Goal: Task Accomplishment & Management: Use online tool/utility

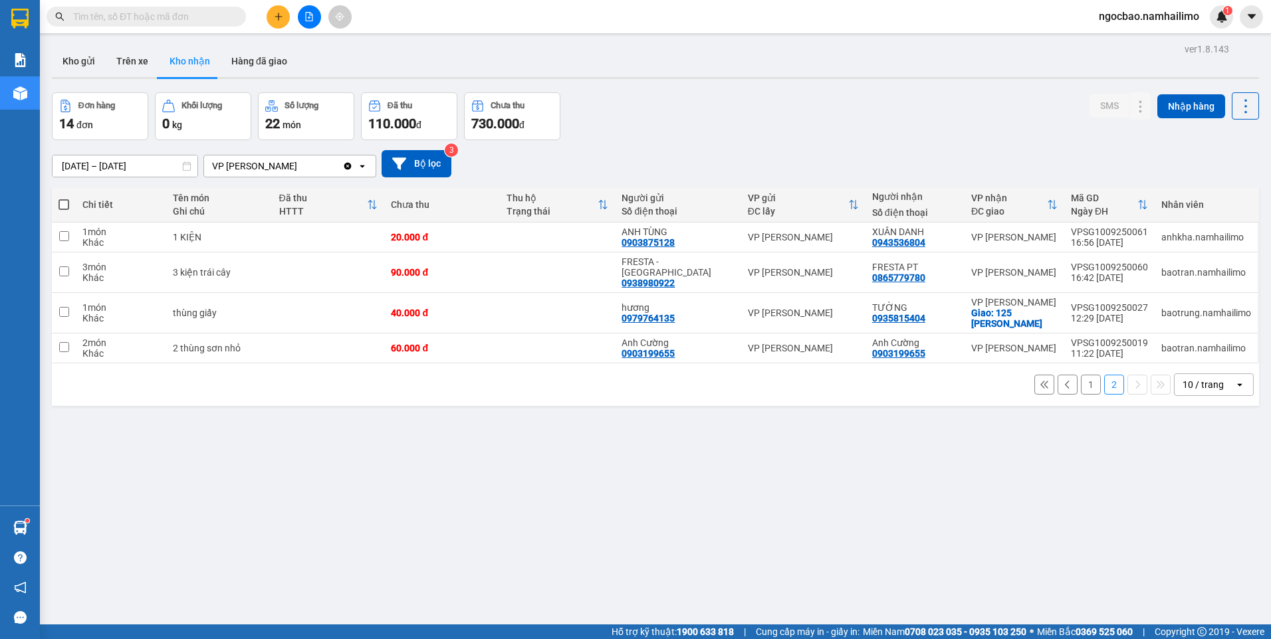
click at [1085, 375] on button "1" at bounding box center [1091, 385] width 20 height 20
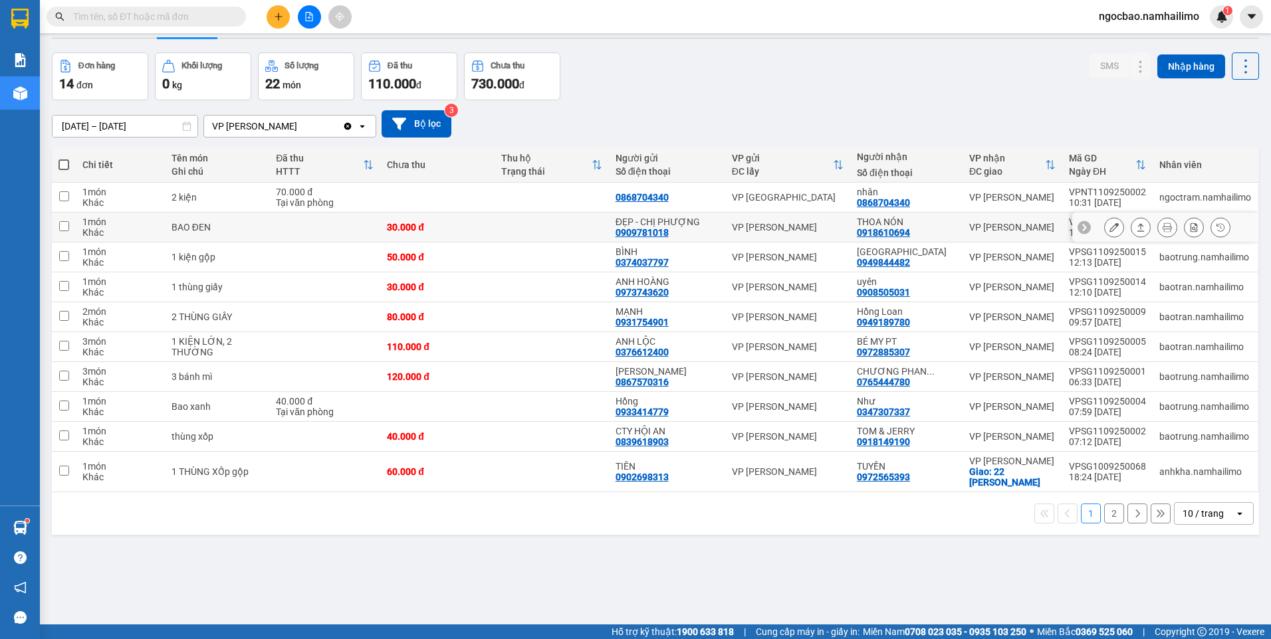
scroll to position [61, 0]
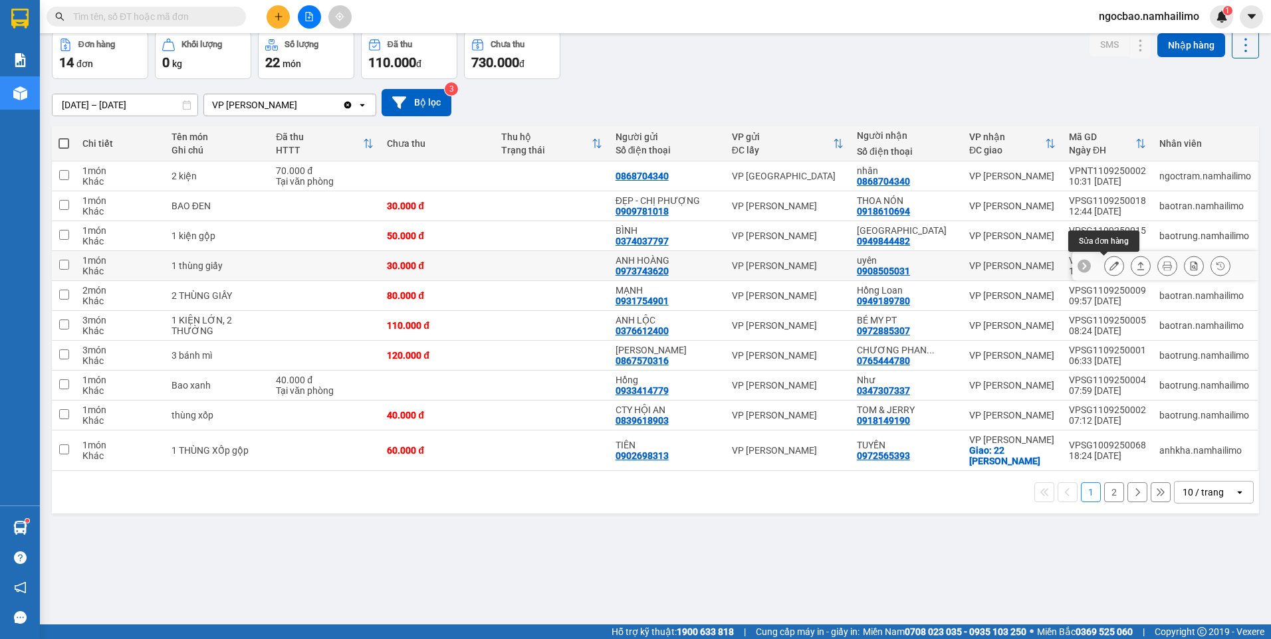
click at [1109, 263] on icon at bounding box center [1113, 265] width 9 height 9
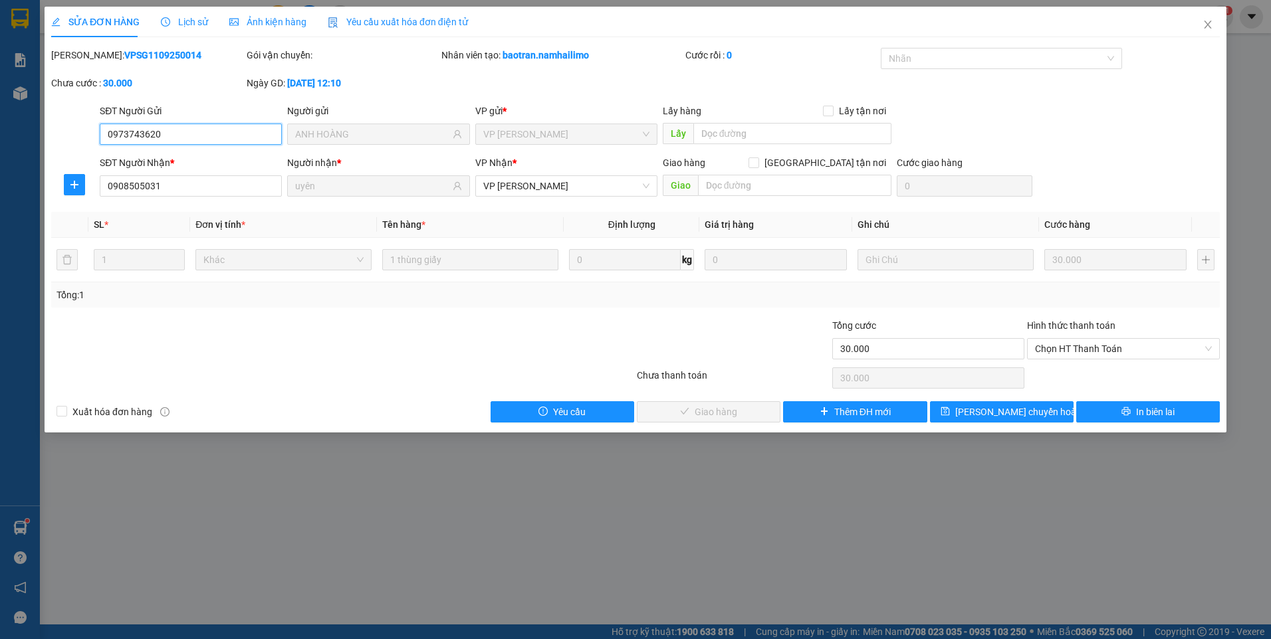
drag, startPoint x: 1116, startPoint y: 348, endPoint x: 1107, endPoint y: 360, distance: 14.2
click at [1115, 349] on span "Chọn HT Thanh Toán" at bounding box center [1123, 349] width 177 height 20
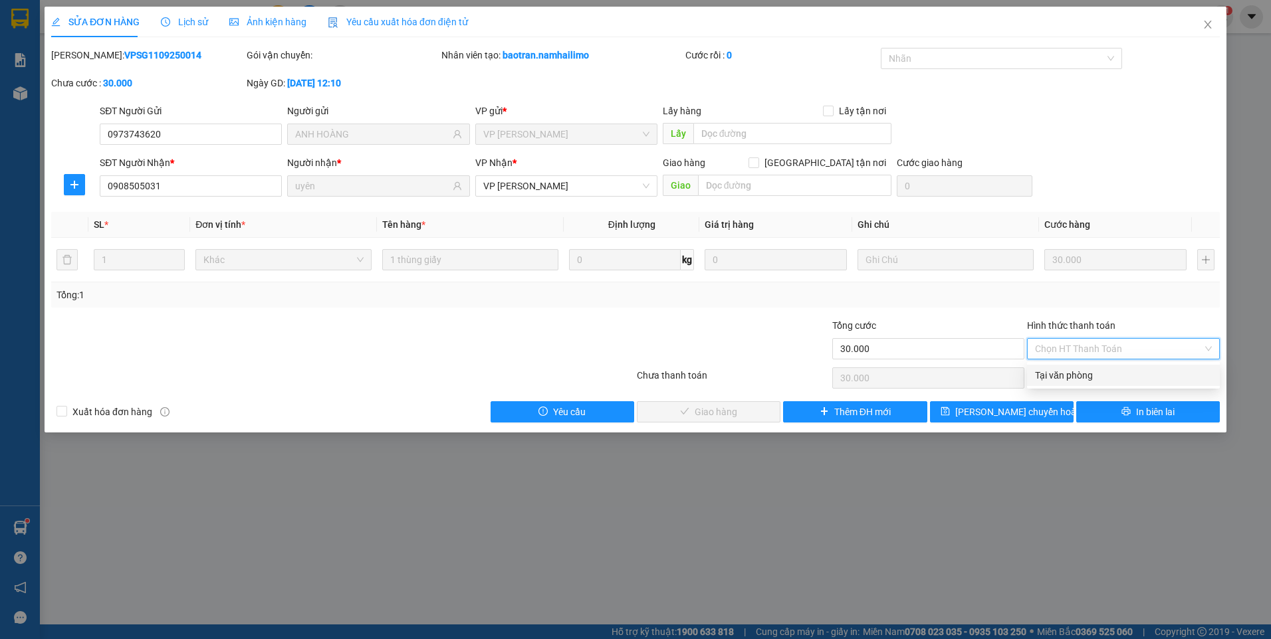
drag, startPoint x: 1074, startPoint y: 377, endPoint x: 1061, endPoint y: 381, distance: 13.9
click at [1072, 378] on div "Tại văn phòng" at bounding box center [1123, 375] width 177 height 15
type input "0"
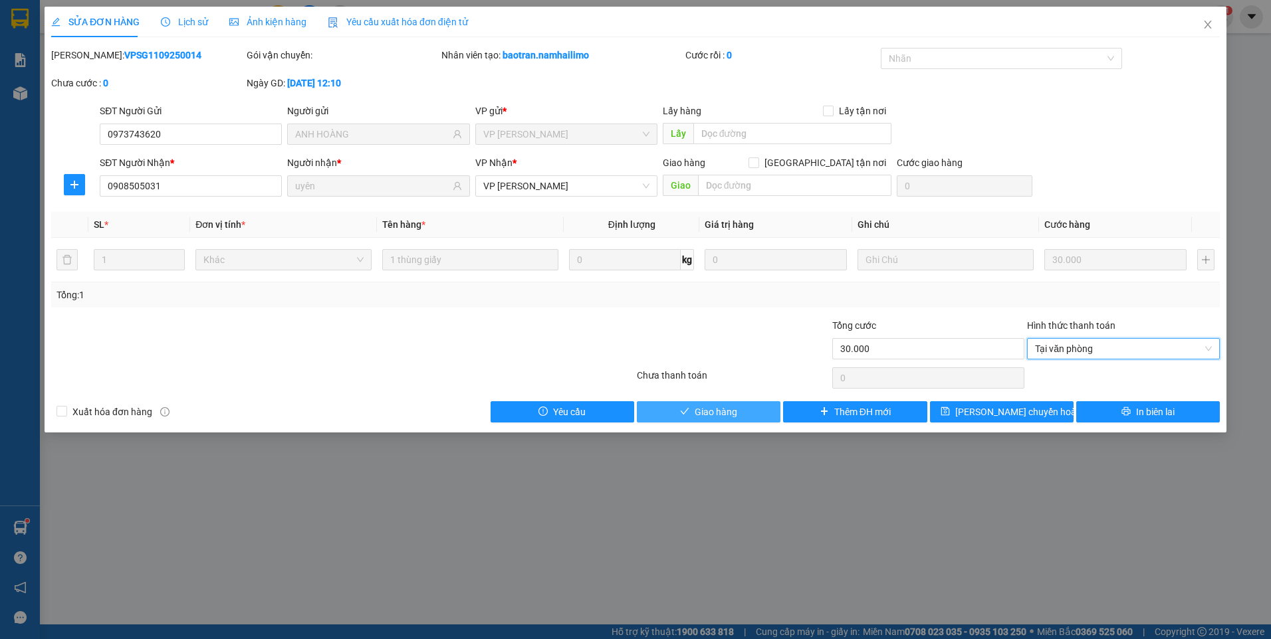
click at [704, 409] on span "Giao hàng" at bounding box center [716, 412] width 43 height 15
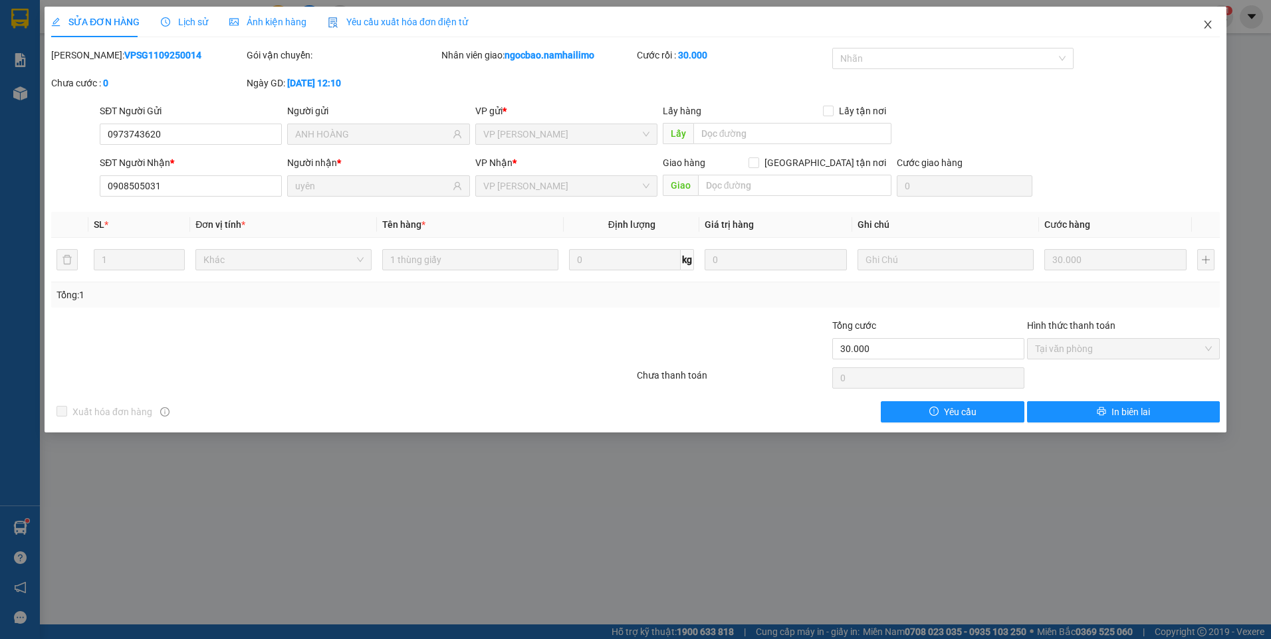
click at [1208, 23] on icon "close" at bounding box center [1207, 24] width 11 height 11
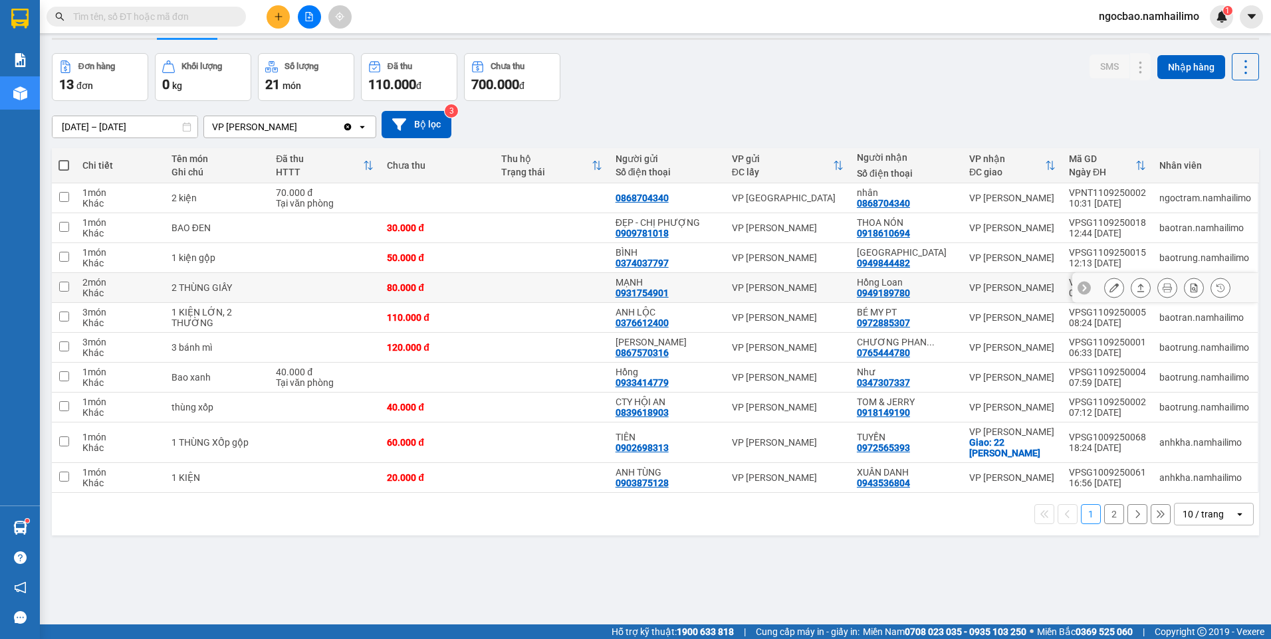
scroll to position [61, 0]
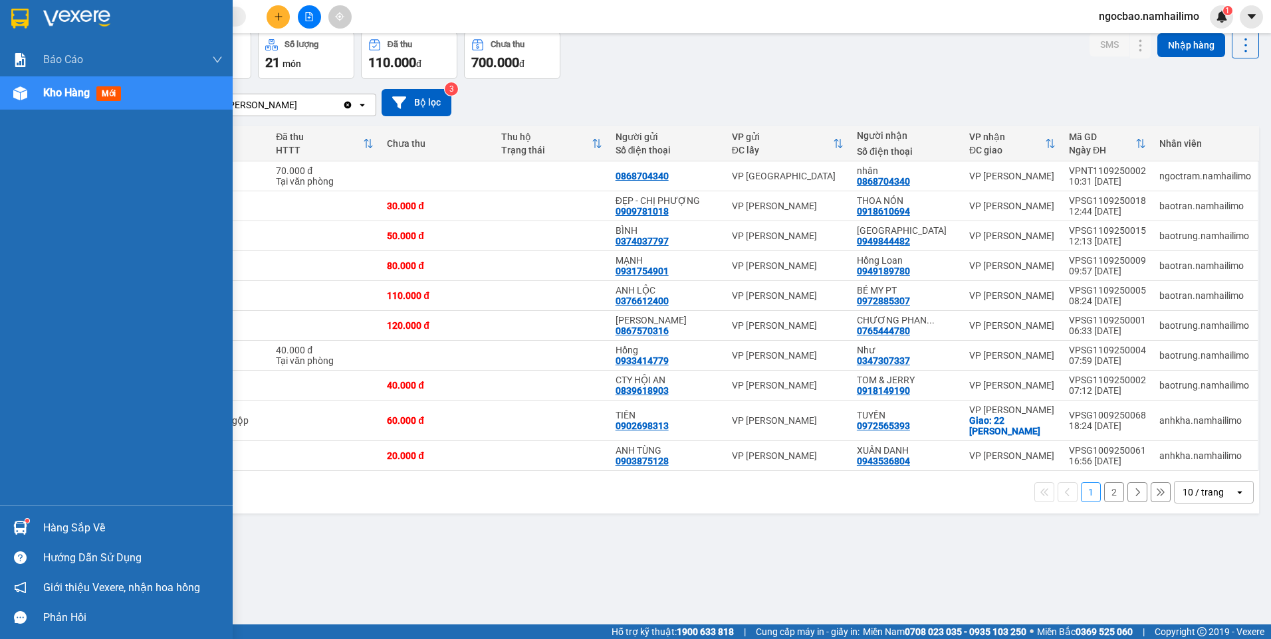
click at [70, 94] on span "Kho hàng" at bounding box center [66, 92] width 47 height 13
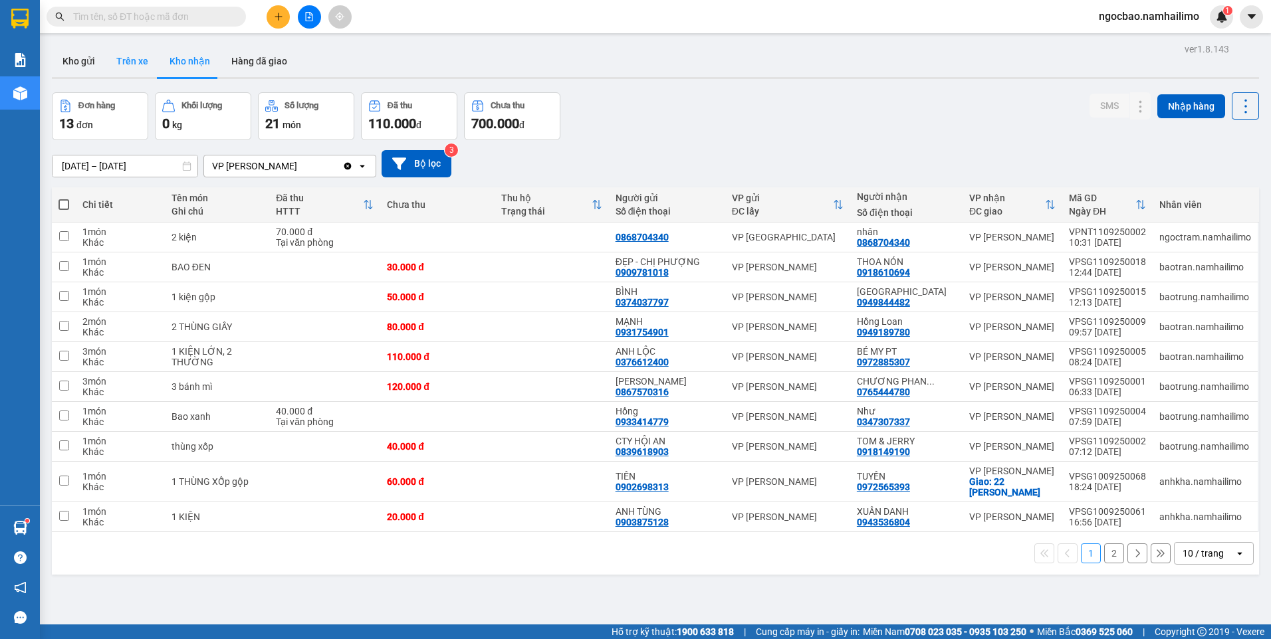
click at [142, 64] on button "Trên xe" at bounding box center [132, 61] width 53 height 32
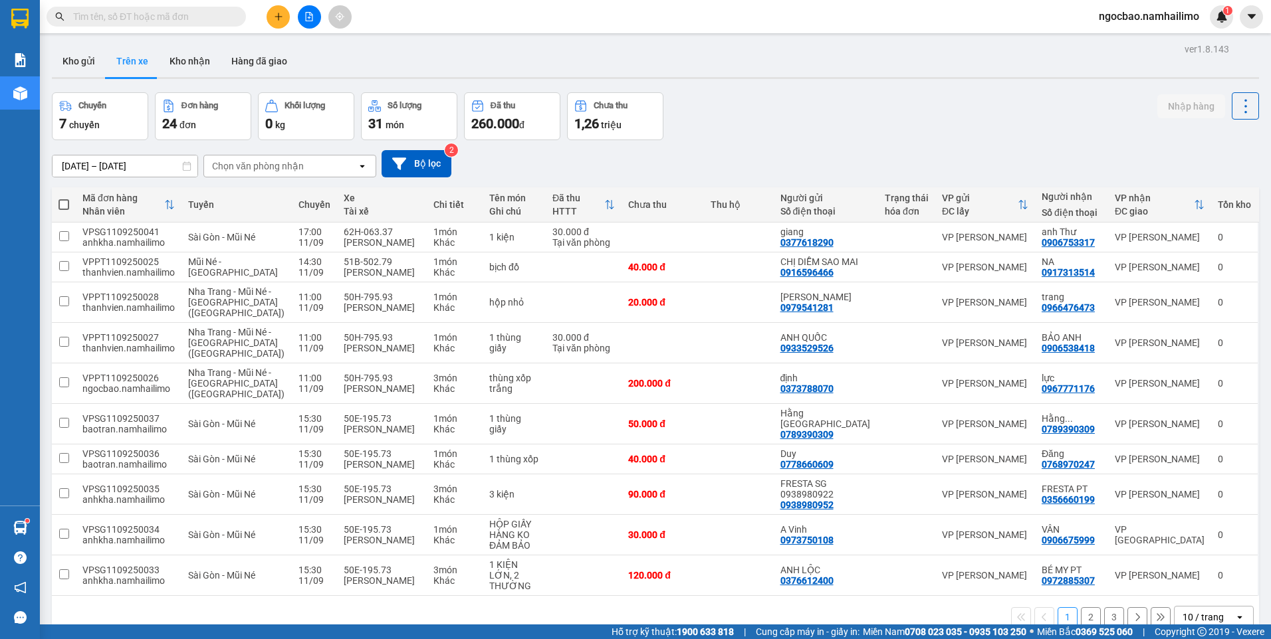
click at [362, 165] on icon at bounding box center [362, 166] width 5 height 3
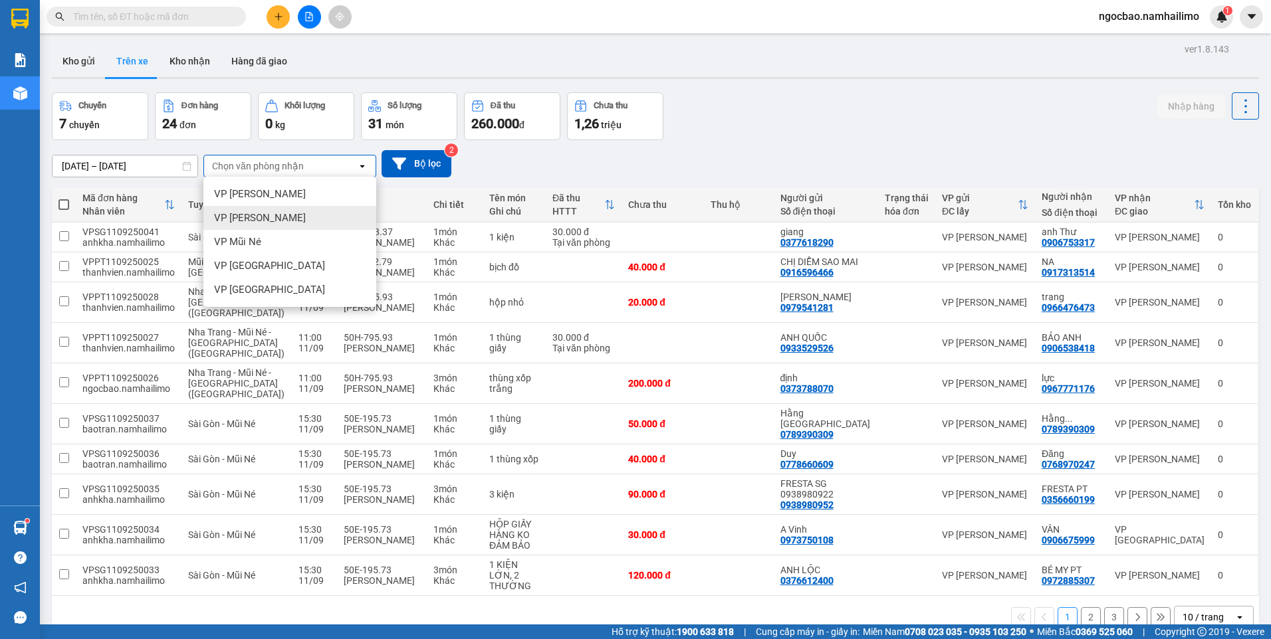
click at [302, 220] on div "VP [PERSON_NAME]" at bounding box center [289, 218] width 173 height 24
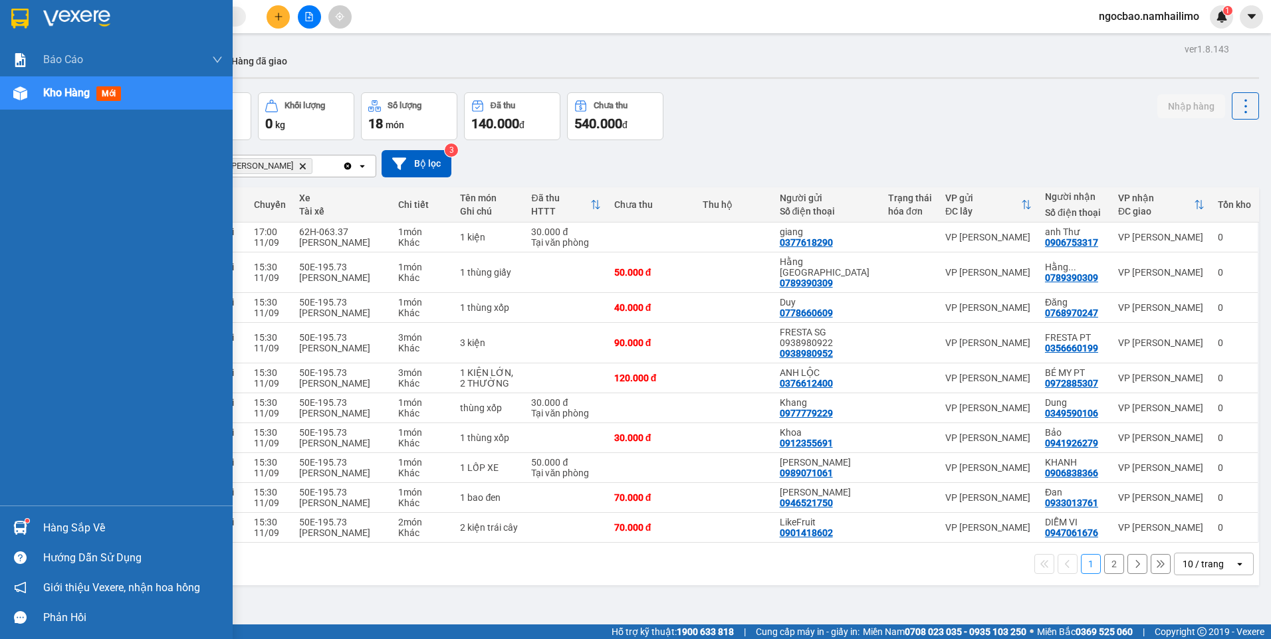
click at [92, 527] on div "Hàng sắp về" at bounding box center [132, 528] width 179 height 20
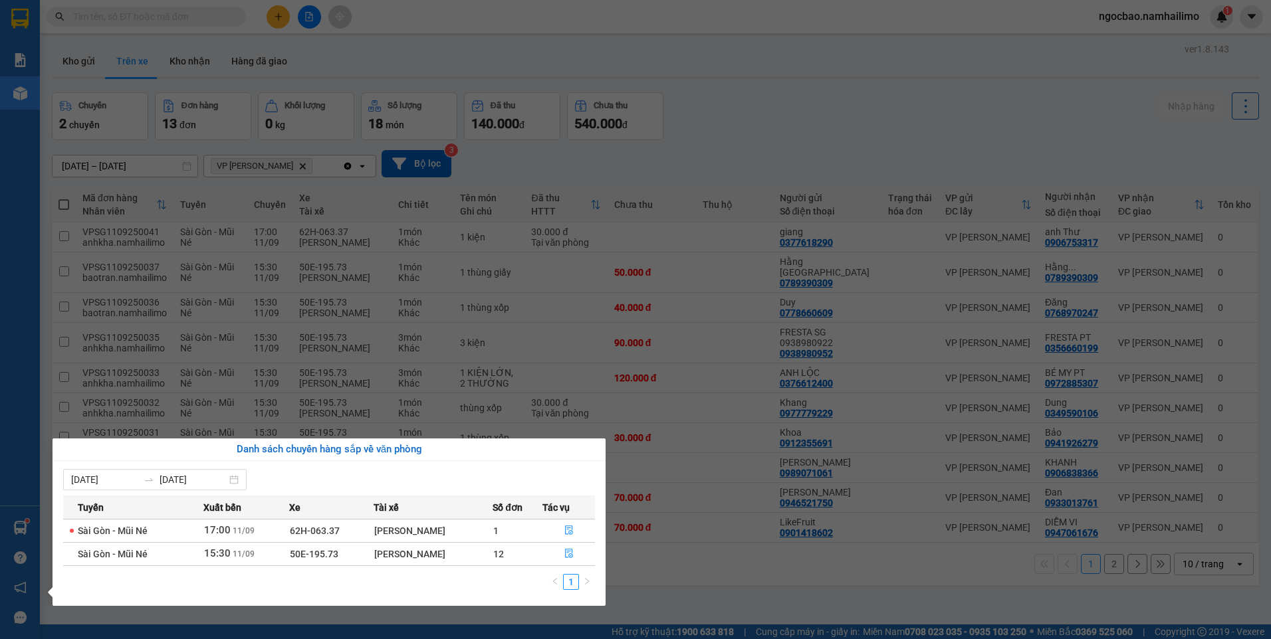
click at [374, 556] on div "[PERSON_NAME]" at bounding box center [433, 554] width 118 height 15
click at [215, 554] on span "15:30" at bounding box center [217, 554] width 27 height 12
click at [570, 556] on icon "file-done" at bounding box center [568, 553] width 9 height 9
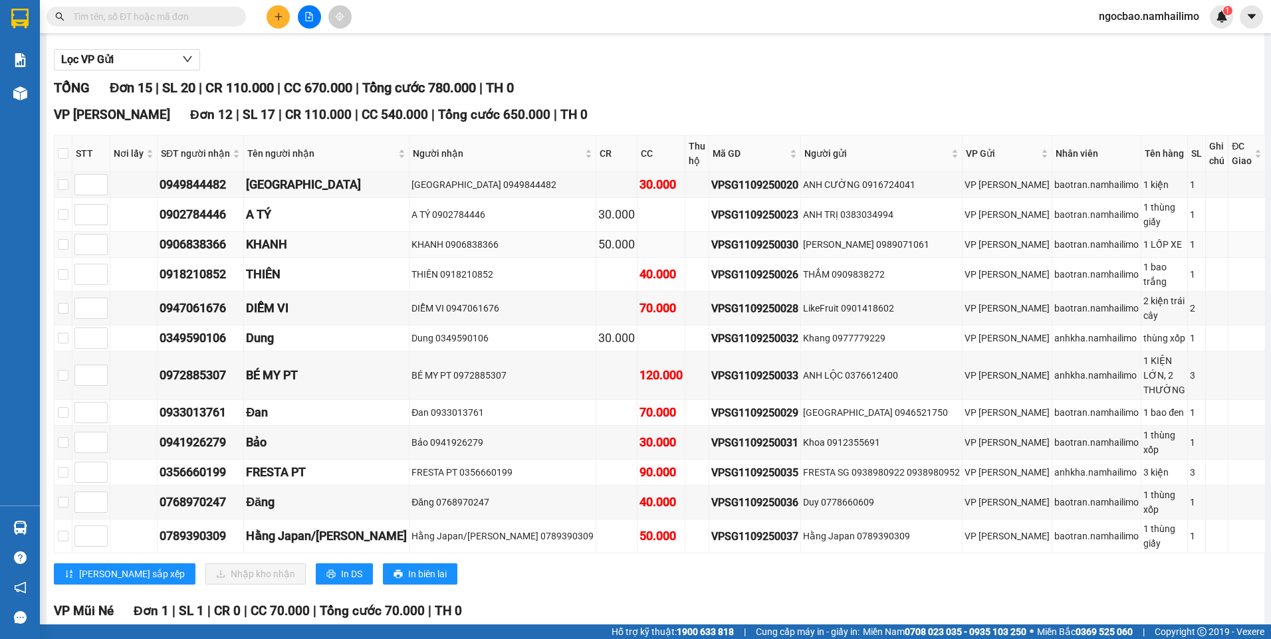
scroll to position [133, 0]
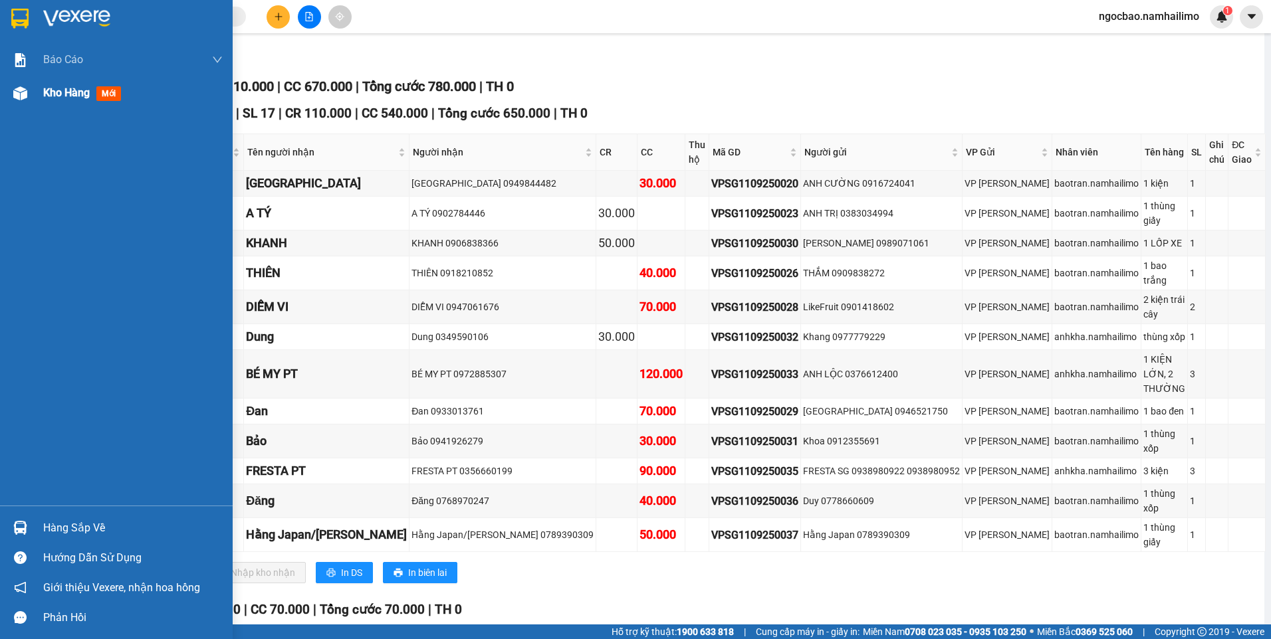
click at [76, 95] on span "Kho hàng" at bounding box center [66, 92] width 47 height 13
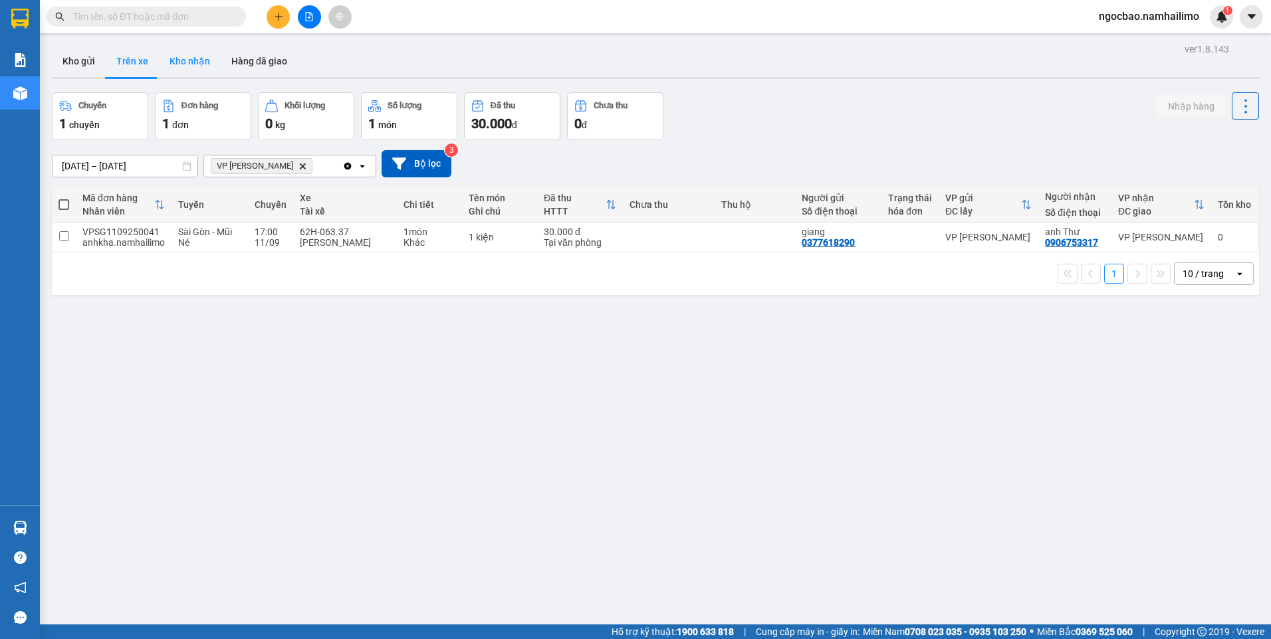
click at [195, 60] on button "Kho nhận" at bounding box center [190, 61] width 62 height 32
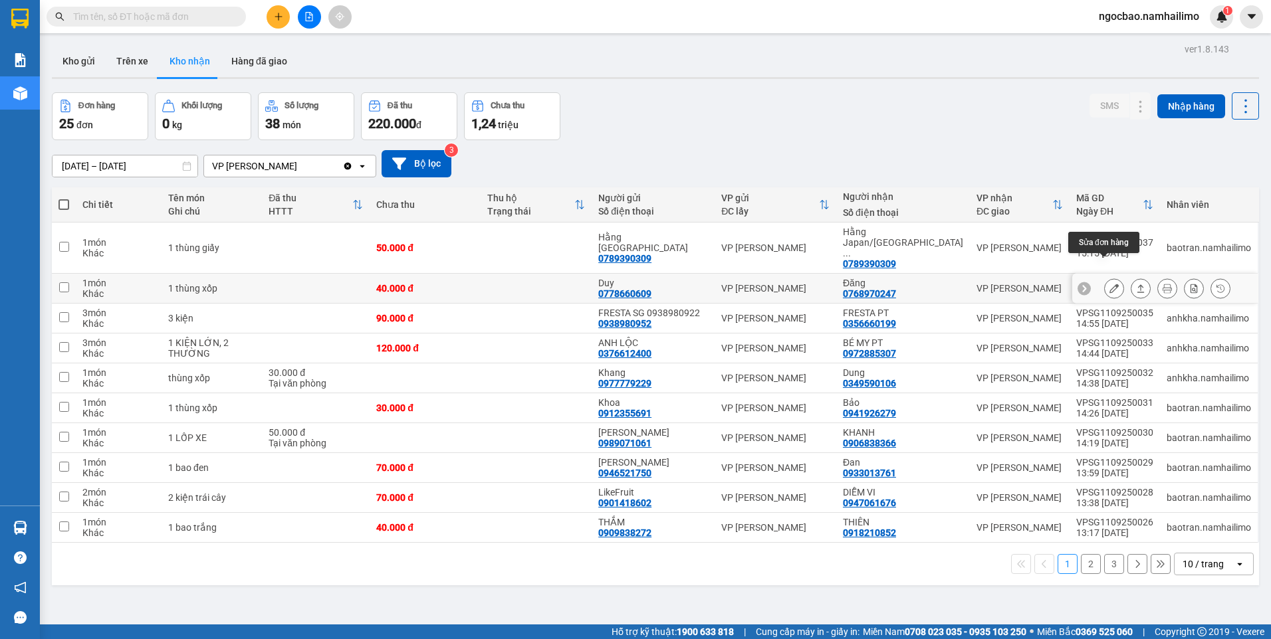
click at [1109, 284] on icon at bounding box center [1113, 288] width 9 height 9
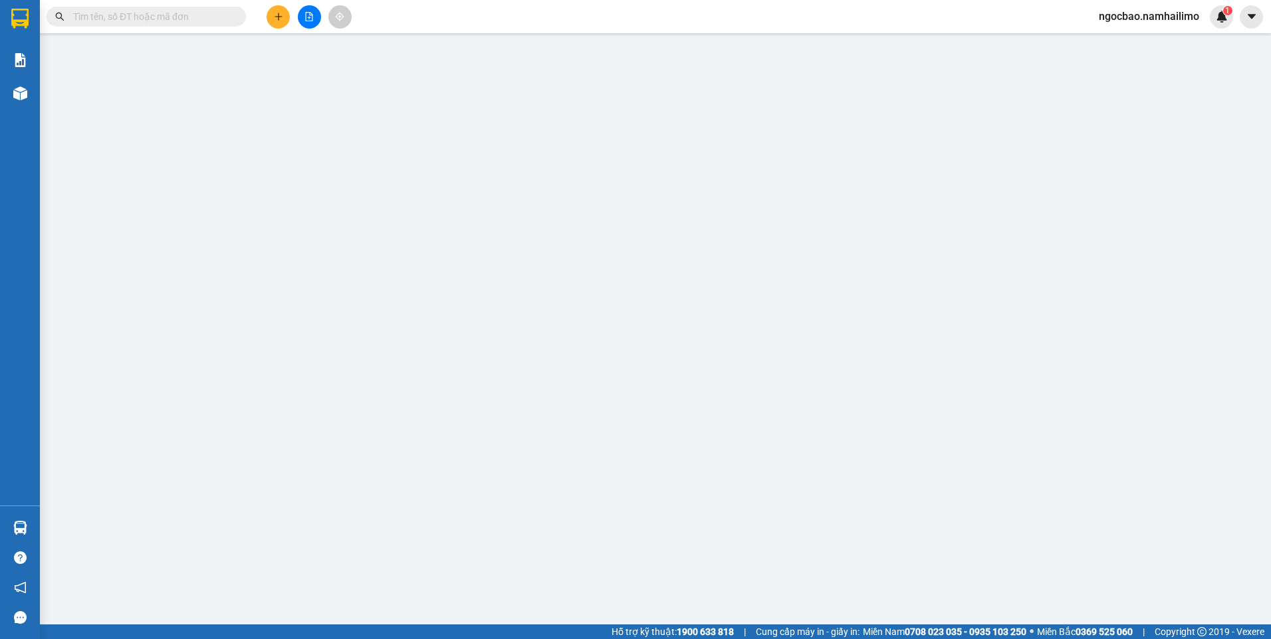
type input "0778660609"
type input "Duy"
type input "0768970247"
type input "Đăng"
type input "40.000"
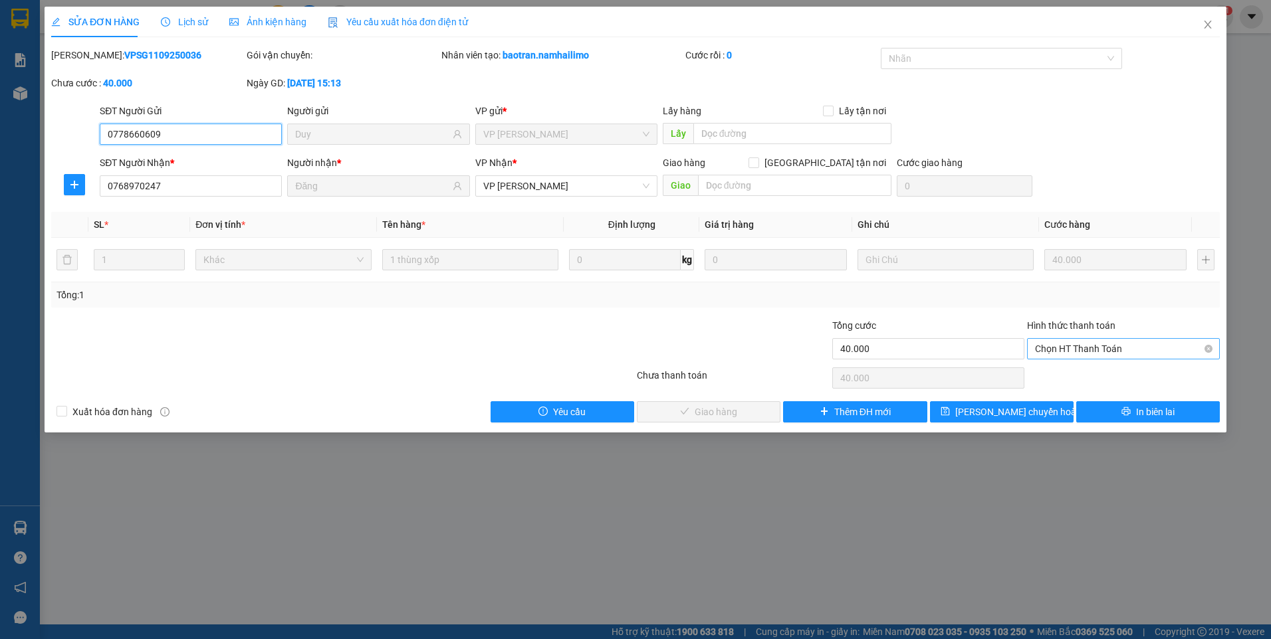
drag, startPoint x: 1087, startPoint y: 350, endPoint x: 1029, endPoint y: 395, distance: 72.9
click at [1085, 352] on span "Chọn HT Thanh Toán" at bounding box center [1123, 349] width 177 height 20
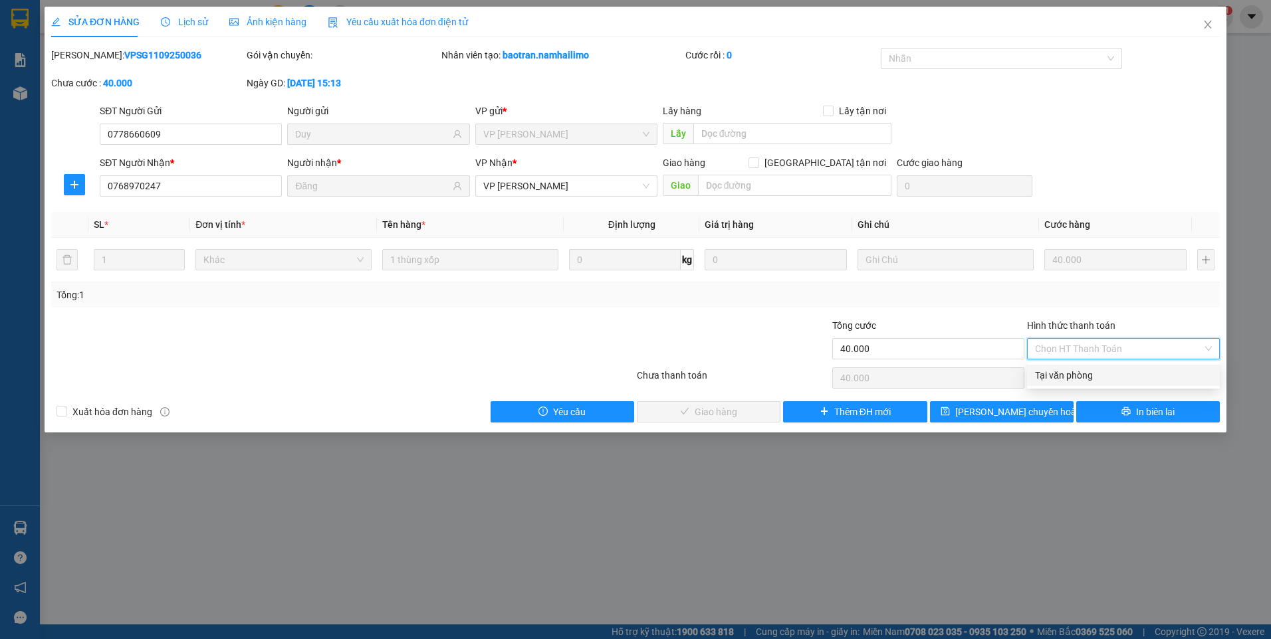
click at [1075, 381] on div "Tại văn phòng" at bounding box center [1123, 375] width 193 height 21
type input "0"
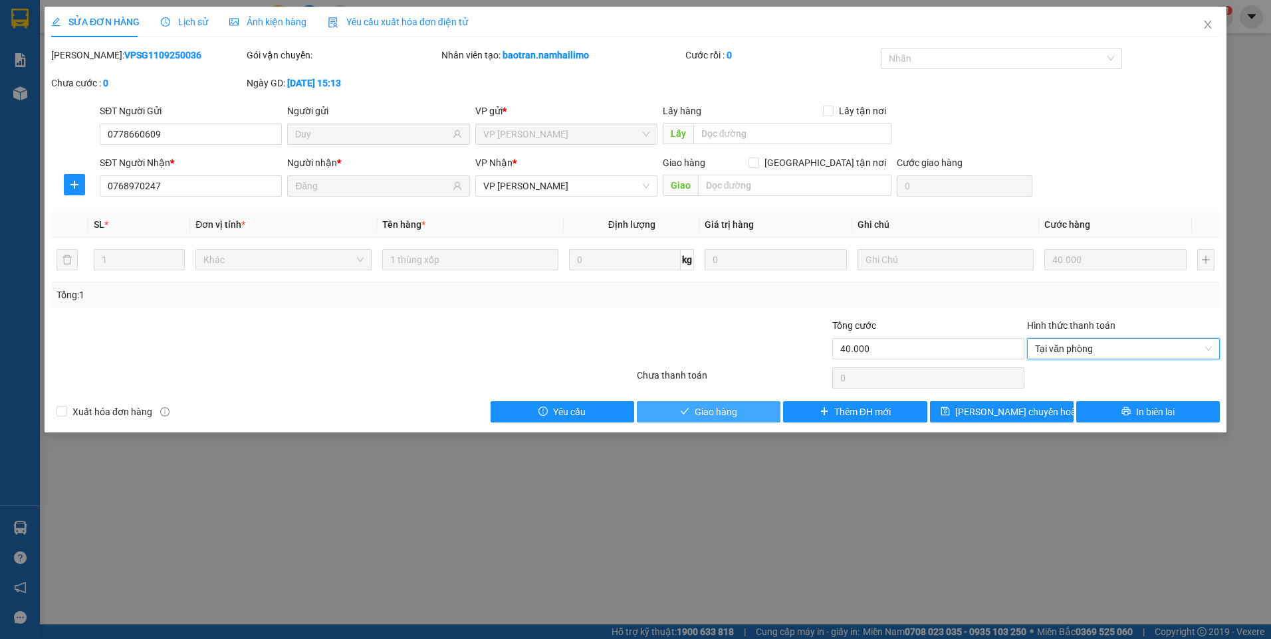
click at [728, 414] on span "Giao hàng" at bounding box center [716, 412] width 43 height 15
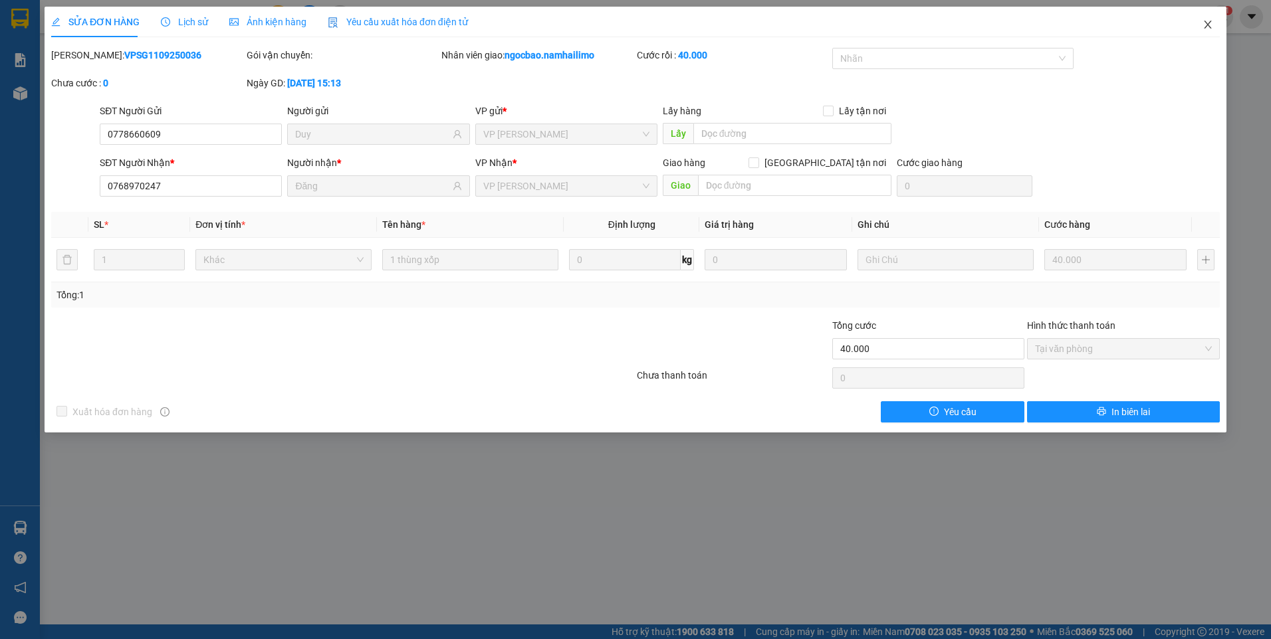
click at [1210, 26] on icon "close" at bounding box center [1207, 24] width 11 height 11
